Goal: Task Accomplishment & Management: Manage account settings

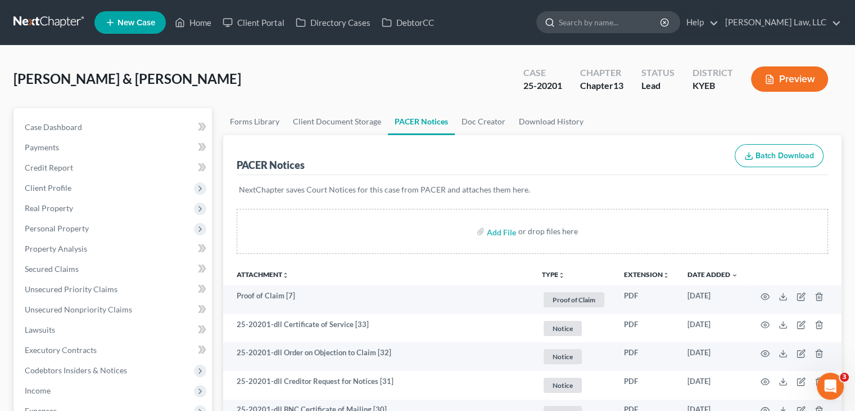
click at [602, 23] on input "search" at bounding box center [610, 22] width 103 height 21
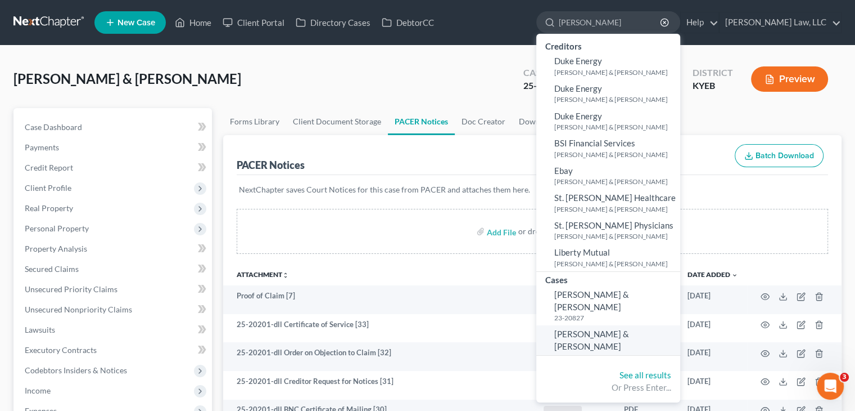
type input "[PERSON_NAME]"
click at [608, 328] on span "[PERSON_NAME] & [PERSON_NAME]" at bounding box center [592, 339] width 75 height 22
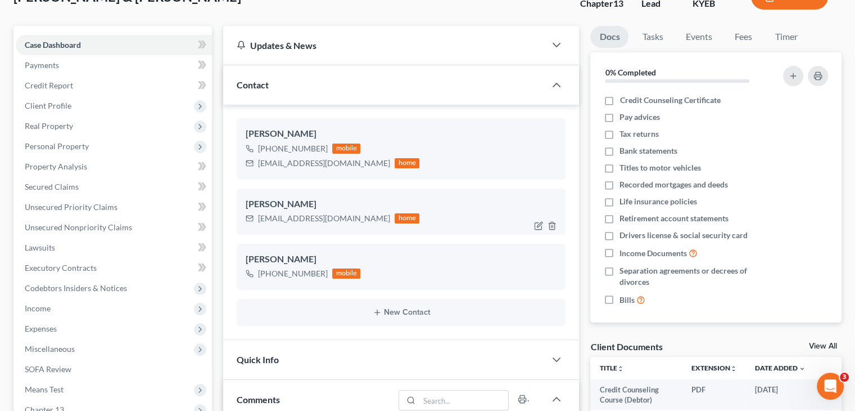
scroll to position [83, 0]
click at [541, 170] on icon "button" at bounding box center [538, 169] width 9 height 9
select select "0"
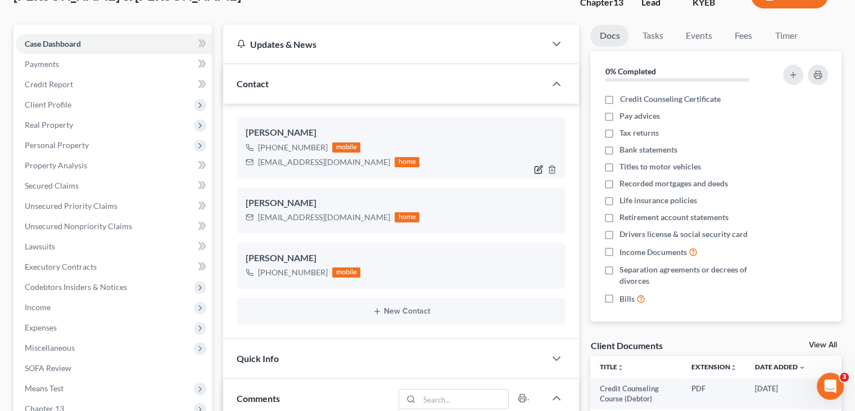
select select "0"
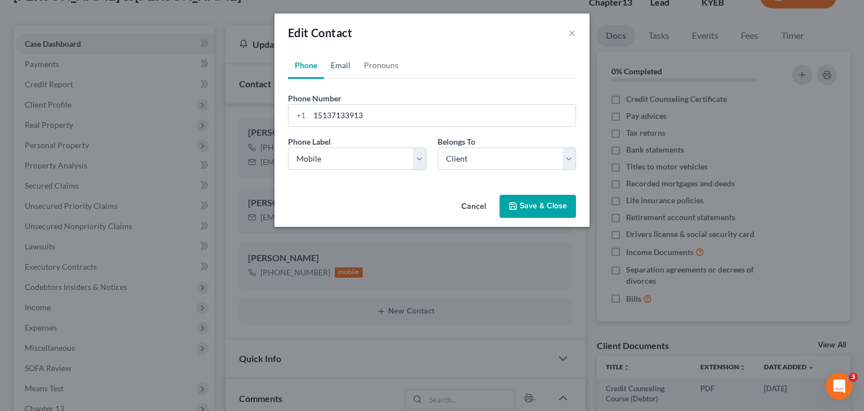
click at [349, 75] on link "Email" at bounding box center [340, 65] width 33 height 27
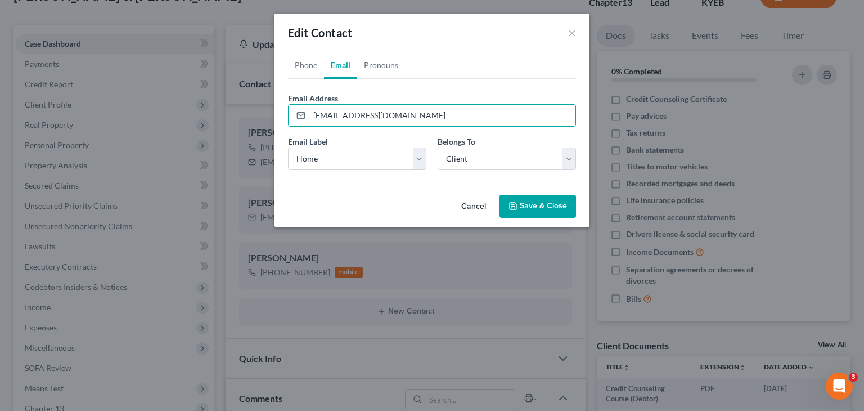
drag, startPoint x: 410, startPoint y: 120, endPoint x: 237, endPoint y: 106, distance: 173.8
click at [237, 106] on div "Edit Contact × Phone Email Pronouns Phone Number * [PHONE_NUMBER] Ext. Phone La…" at bounding box center [432, 205] width 864 height 411
type input "[EMAIL_ADDRESS][DOMAIN_NAME]"
click at [557, 202] on button "Save & Close" at bounding box center [537, 207] width 76 height 24
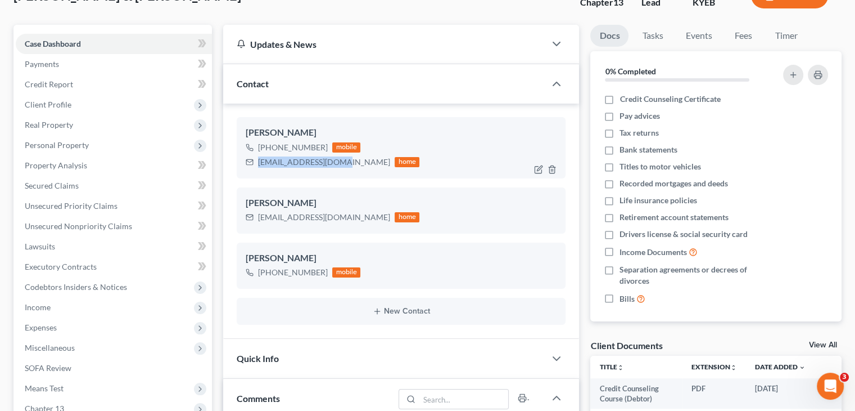
drag, startPoint x: 340, startPoint y: 165, endPoint x: 256, endPoint y: 163, distance: 84.4
click at [256, 163] on div "[EMAIL_ADDRESS][DOMAIN_NAME] home" at bounding box center [333, 162] width 174 height 15
copy div "[EMAIL_ADDRESS][DOMAIN_NAME]"
drag, startPoint x: 324, startPoint y: 136, endPoint x: 226, endPoint y: 131, distance: 98.5
click at [226, 131] on div "[PERSON_NAME] [PHONE_NUMBER] mobile [EMAIL_ADDRESS][DOMAIN_NAME] home [PERSON_N…" at bounding box center [401, 220] width 356 height 235
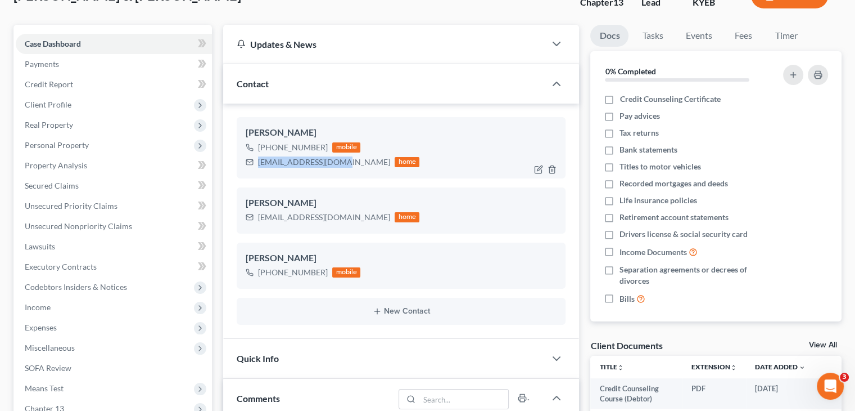
click at [279, 130] on div "[PERSON_NAME]" at bounding box center [401, 132] width 311 height 13
click at [244, 130] on div "[PERSON_NAME] [PHONE_NUMBER] mobile [EMAIL_ADDRESS][DOMAIN_NAME] home" at bounding box center [401, 147] width 329 height 61
drag, startPoint x: 244, startPoint y: 130, endPoint x: 283, endPoint y: 134, distance: 39.6
click at [283, 134] on div "[PERSON_NAME] [PHONE_NUMBER] mobile [EMAIL_ADDRESS][DOMAIN_NAME] home" at bounding box center [401, 147] width 329 height 61
copy div "[PERSON_NAME]"
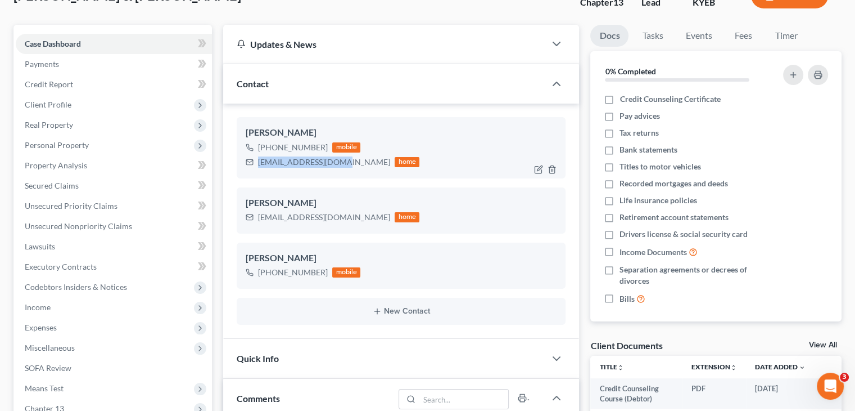
drag, startPoint x: 342, startPoint y: 163, endPoint x: 258, endPoint y: 161, distance: 84.4
click at [258, 161] on div "[EMAIL_ADDRESS][DOMAIN_NAME] home" at bounding box center [333, 162] width 174 height 15
copy div "[EMAIL_ADDRESS][DOMAIN_NAME]"
